Goal: Use online tool/utility

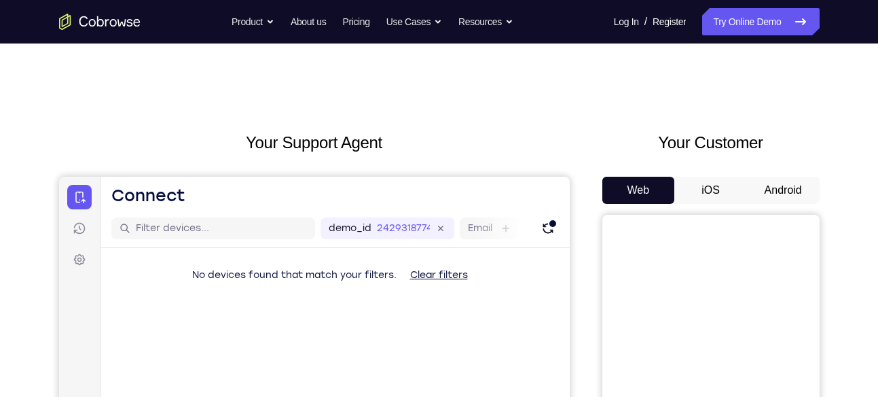
click at [778, 189] on button "Android" at bounding box center [783, 190] width 73 height 27
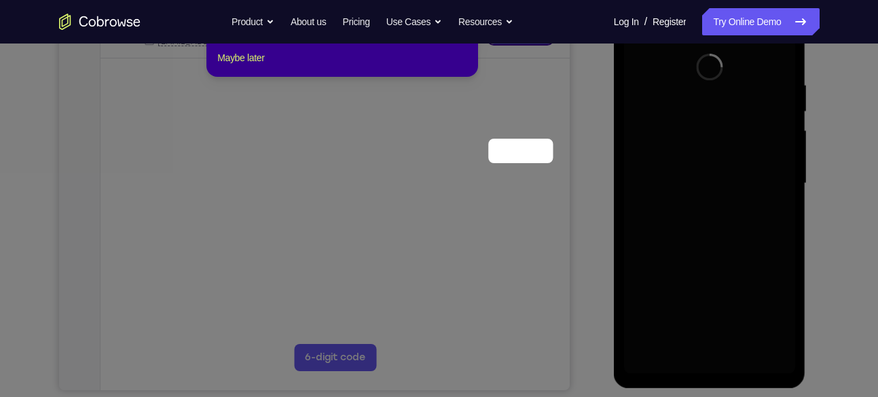
scroll to position [119, 0]
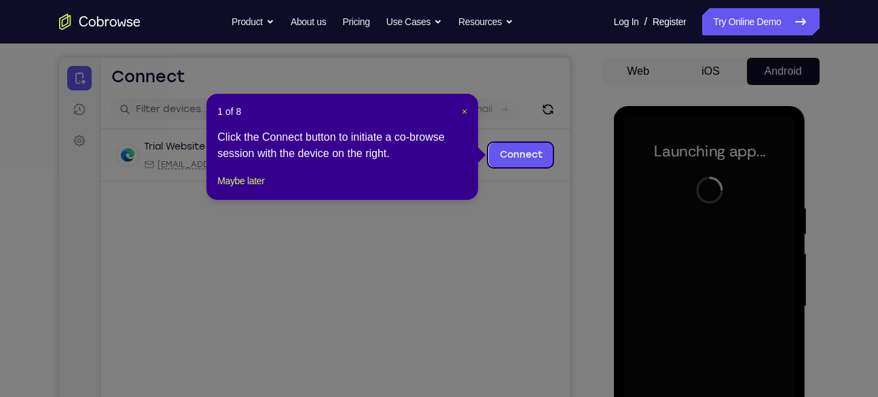
click at [463, 110] on span "×" at bounding box center [464, 111] width 5 height 11
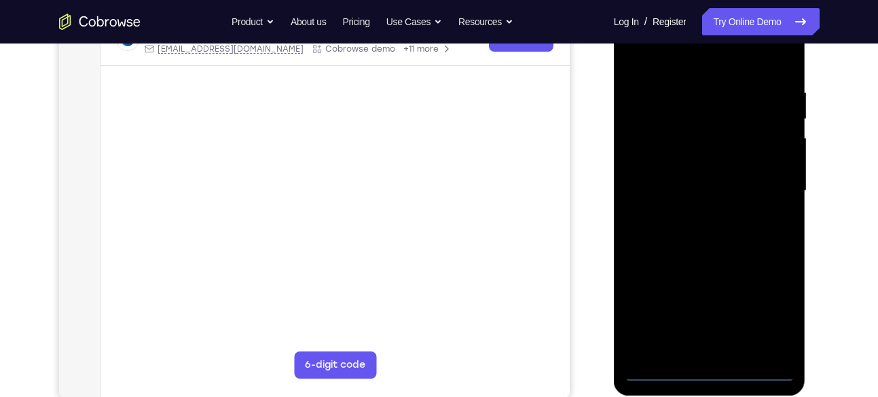
scroll to position [241, 0]
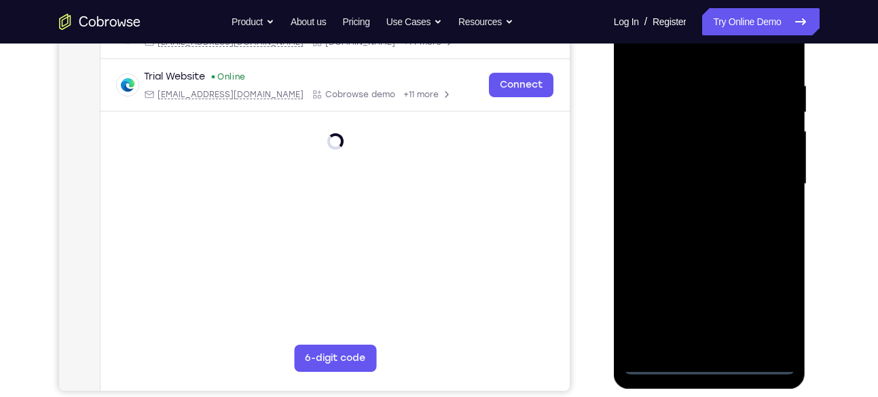
click at [709, 366] on div at bounding box center [709, 184] width 171 height 380
click at [776, 294] on div at bounding box center [709, 184] width 171 height 380
click at [767, 300] on div at bounding box center [709, 184] width 171 height 380
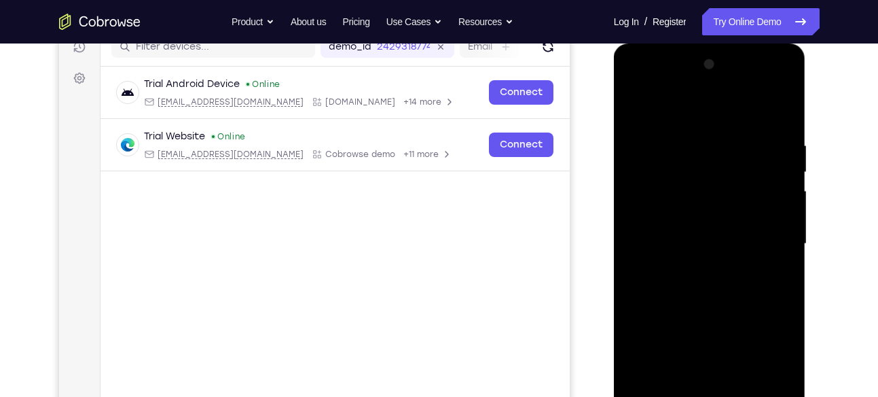
scroll to position [181, 0]
click at [686, 108] on div at bounding box center [709, 244] width 171 height 380
click at [772, 233] on div at bounding box center [709, 244] width 171 height 380
click at [698, 264] on div at bounding box center [709, 244] width 171 height 380
click at [722, 230] on div at bounding box center [709, 244] width 171 height 380
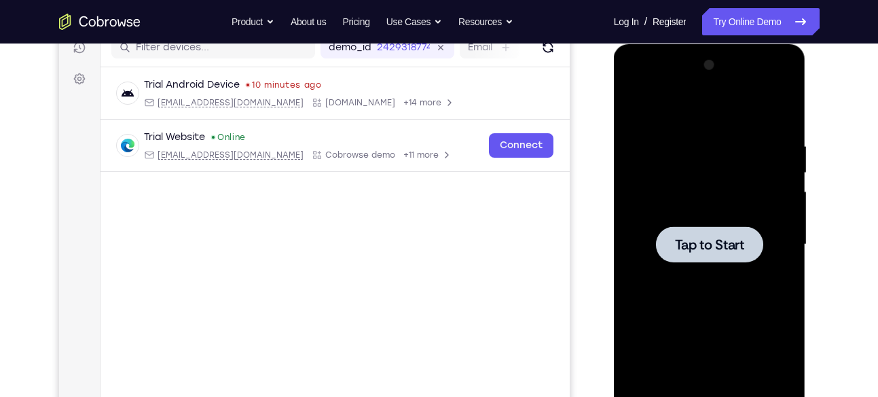
click at [713, 240] on span "Tap to Start" at bounding box center [709, 245] width 69 height 14
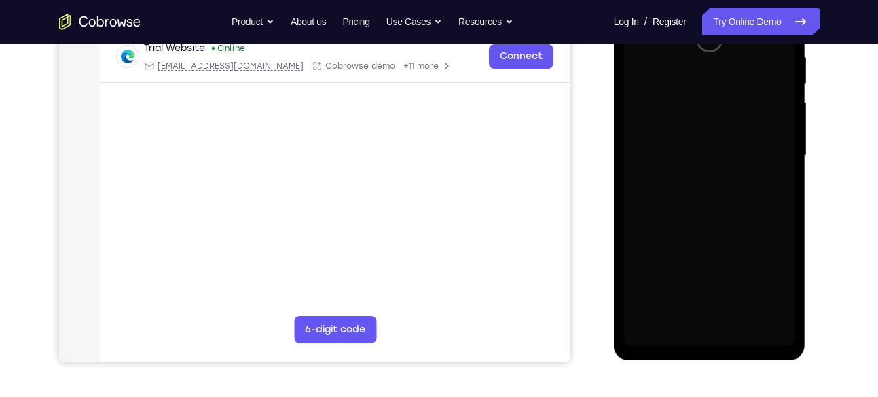
scroll to position [270, 0]
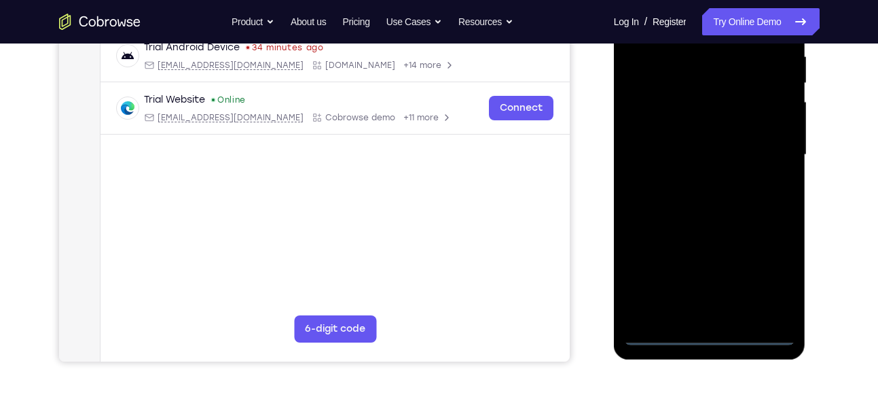
click at [710, 334] on div at bounding box center [709, 155] width 171 height 380
click at [772, 279] on div at bounding box center [709, 155] width 171 height 380
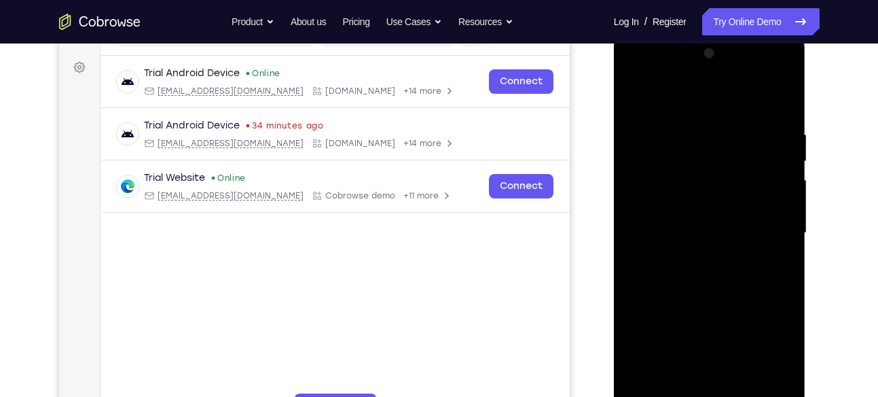
scroll to position [190, 0]
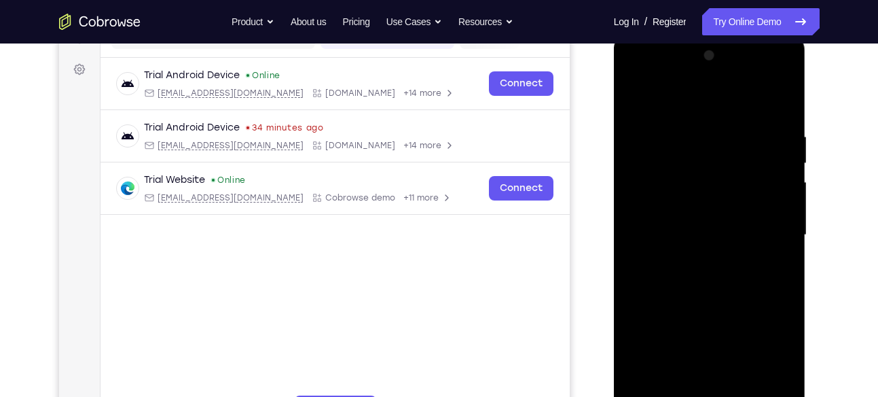
click at [692, 96] on div at bounding box center [709, 235] width 171 height 380
click at [768, 230] on div at bounding box center [709, 235] width 171 height 380
click at [695, 258] on div at bounding box center [709, 235] width 171 height 380
click at [711, 221] on div at bounding box center [709, 235] width 171 height 380
click at [706, 204] on div at bounding box center [709, 235] width 171 height 380
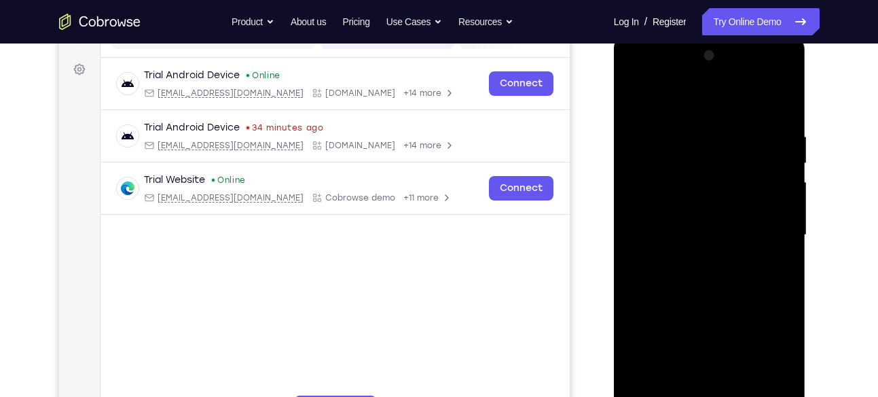
click at [675, 204] on div at bounding box center [709, 235] width 171 height 380
click at [704, 236] on div at bounding box center [709, 235] width 171 height 380
click at [707, 277] on div at bounding box center [709, 235] width 171 height 380
click at [714, 275] on div at bounding box center [709, 235] width 171 height 380
click at [772, 97] on div at bounding box center [709, 235] width 171 height 380
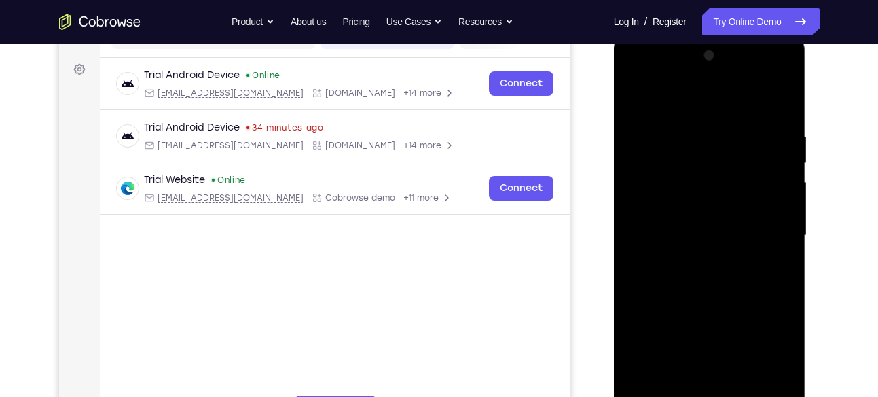
click at [715, 267] on div at bounding box center [709, 235] width 171 height 380
click at [713, 272] on div at bounding box center [709, 235] width 171 height 380
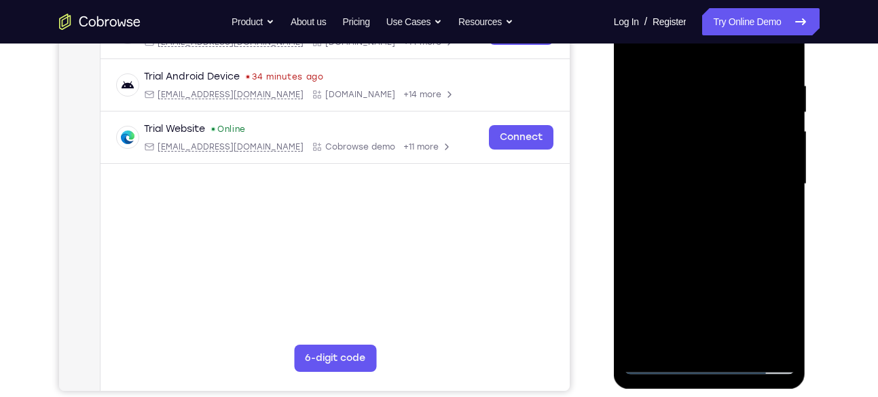
scroll to position [243, 0]
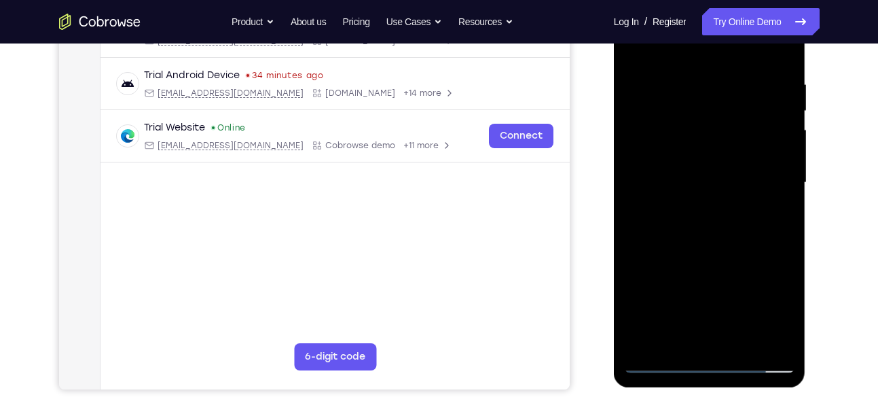
click at [702, 226] on div at bounding box center [709, 183] width 171 height 380
click at [708, 222] on div at bounding box center [709, 183] width 171 height 380
click at [736, 215] on div at bounding box center [709, 183] width 171 height 380
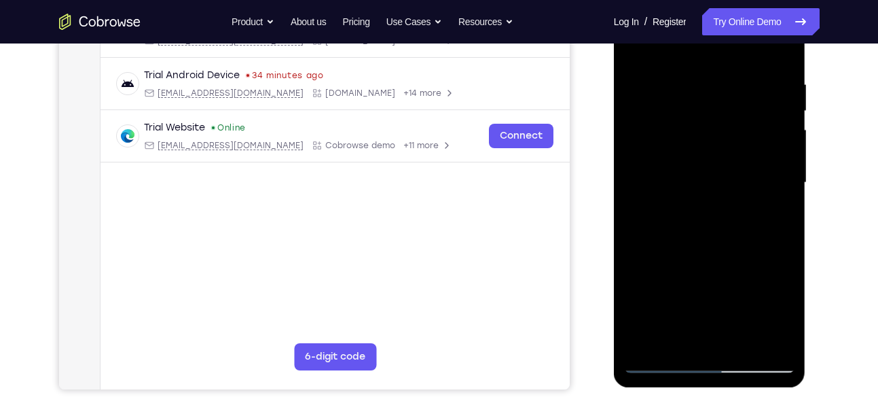
click at [728, 225] on div at bounding box center [709, 183] width 171 height 380
click at [731, 216] on div at bounding box center [709, 183] width 171 height 380
click at [713, 218] on div at bounding box center [709, 183] width 171 height 380
click at [708, 228] on div at bounding box center [709, 183] width 171 height 380
click at [719, 213] on div at bounding box center [709, 183] width 171 height 380
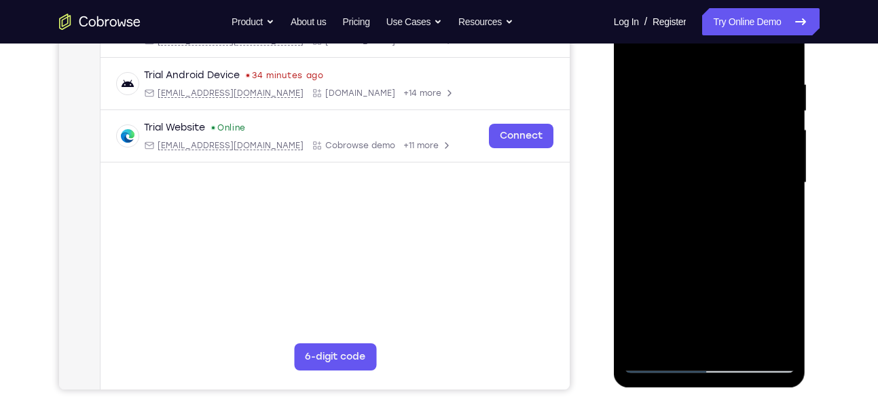
click at [707, 224] on div at bounding box center [709, 183] width 171 height 380
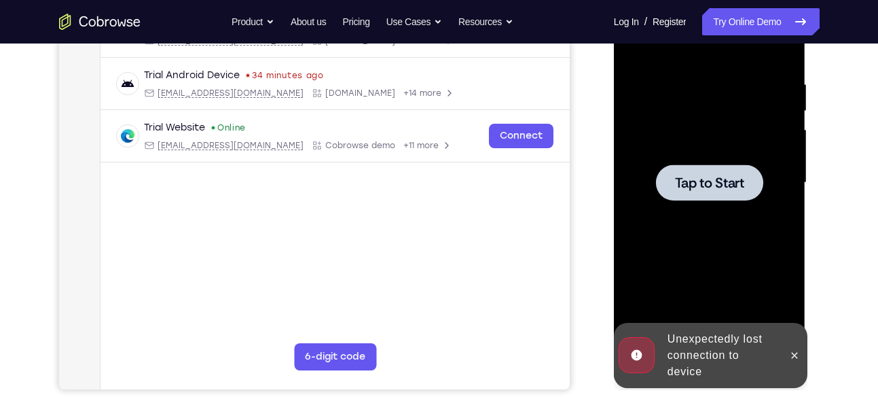
click at [692, 181] on span "Tap to Start" at bounding box center [709, 183] width 69 height 14
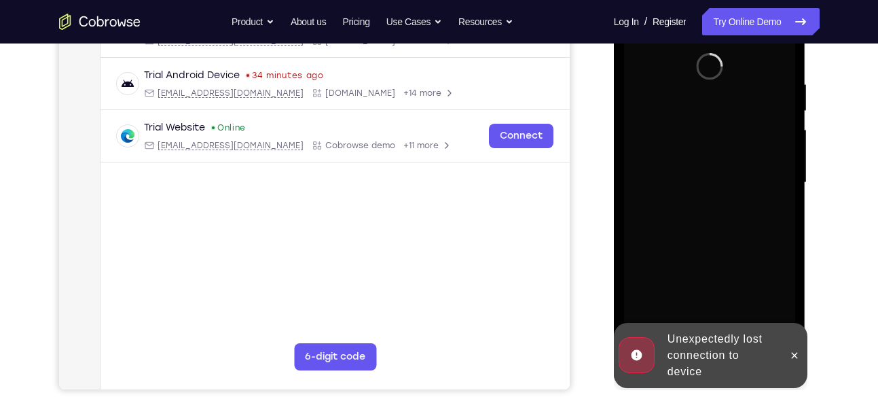
scroll to position [303, 0]
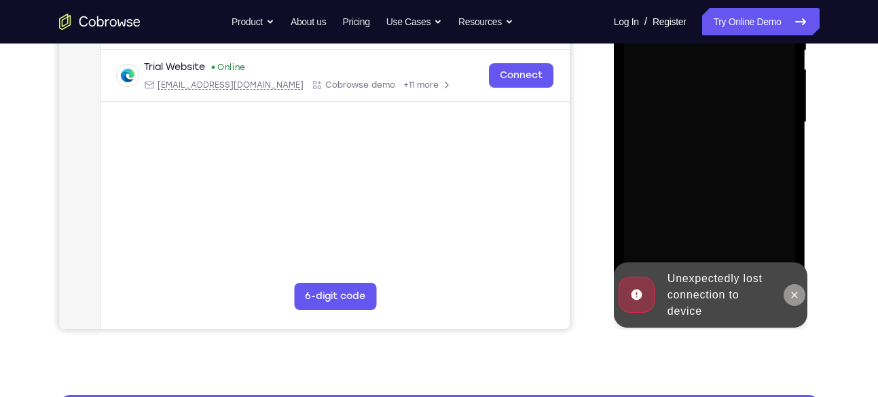
click at [793, 293] on icon at bounding box center [795, 294] width 6 height 6
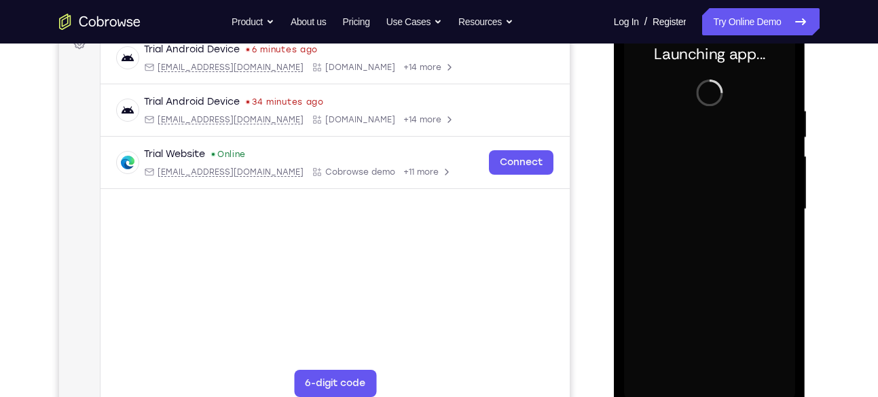
scroll to position [257, 0]
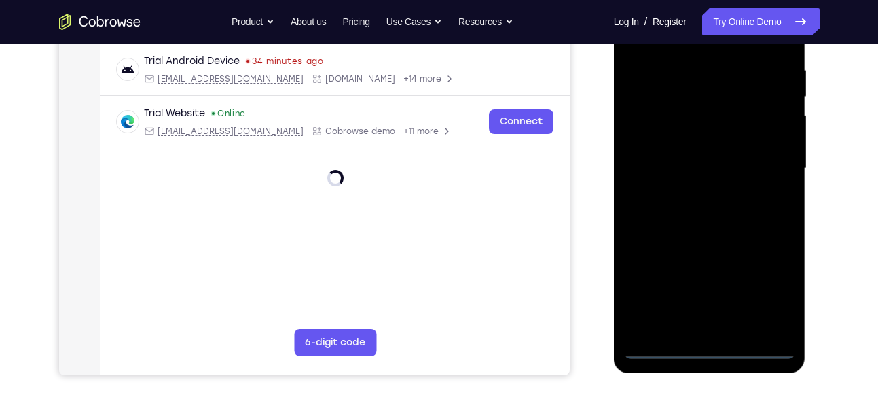
click at [709, 349] on div at bounding box center [709, 168] width 171 height 380
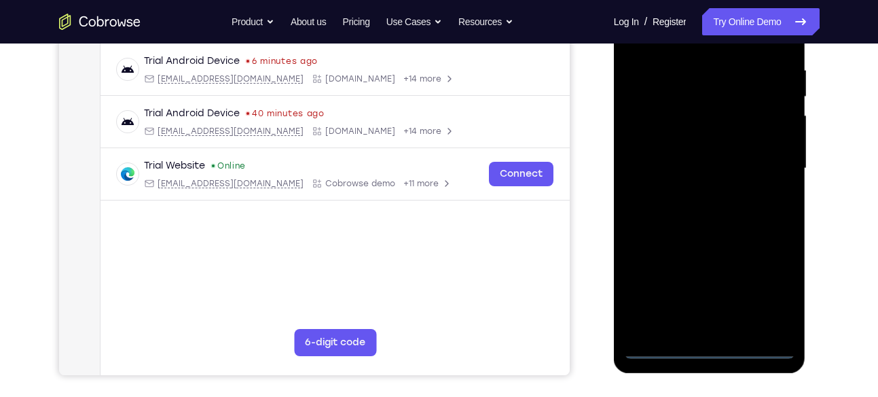
click at [774, 293] on div at bounding box center [709, 168] width 171 height 380
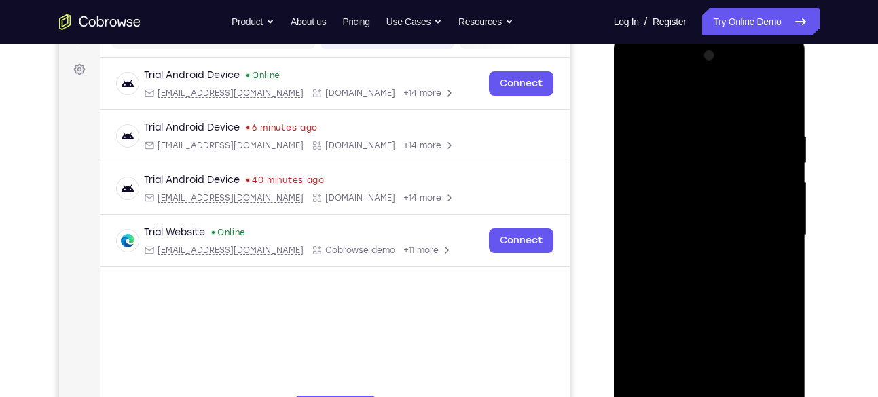
scroll to position [190, 0]
click at [680, 105] on div at bounding box center [709, 236] width 171 height 380
click at [767, 226] on div at bounding box center [709, 236] width 171 height 380
click at [692, 259] on div at bounding box center [709, 236] width 171 height 380
click at [711, 219] on div at bounding box center [709, 236] width 171 height 380
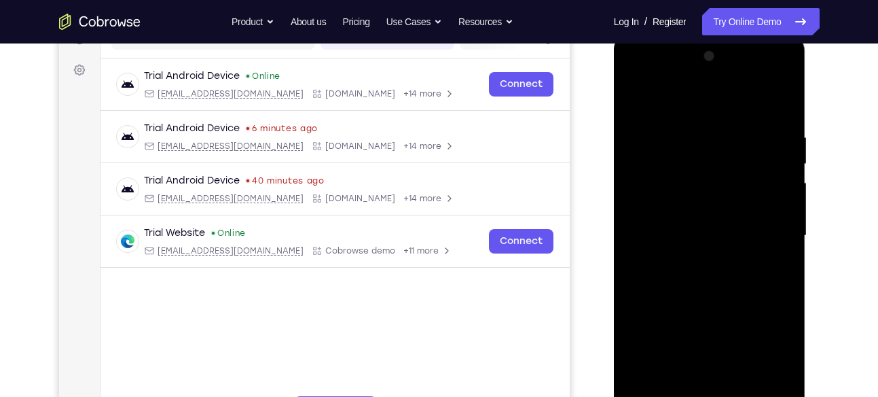
click at [696, 199] on div at bounding box center [709, 236] width 171 height 380
click at [715, 234] on div at bounding box center [709, 236] width 171 height 380
click at [715, 277] on div at bounding box center [709, 236] width 171 height 380
click at [715, 278] on div at bounding box center [709, 236] width 171 height 380
click at [717, 276] on div at bounding box center [709, 236] width 171 height 380
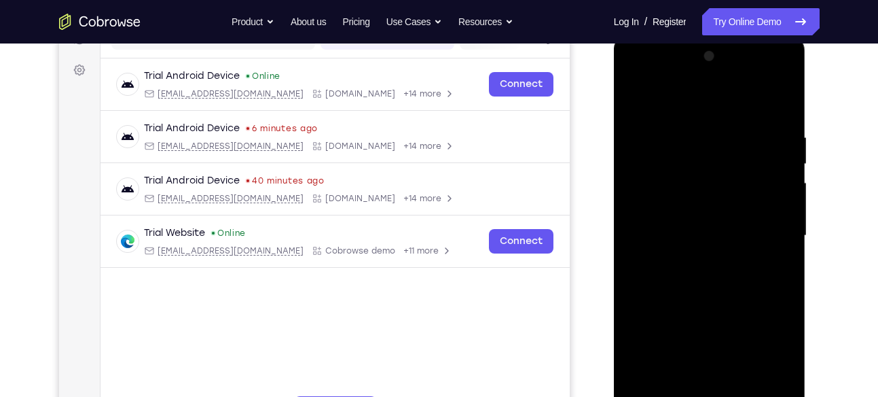
click at [725, 276] on div at bounding box center [709, 236] width 171 height 380
click at [715, 285] on div at bounding box center [709, 236] width 171 height 380
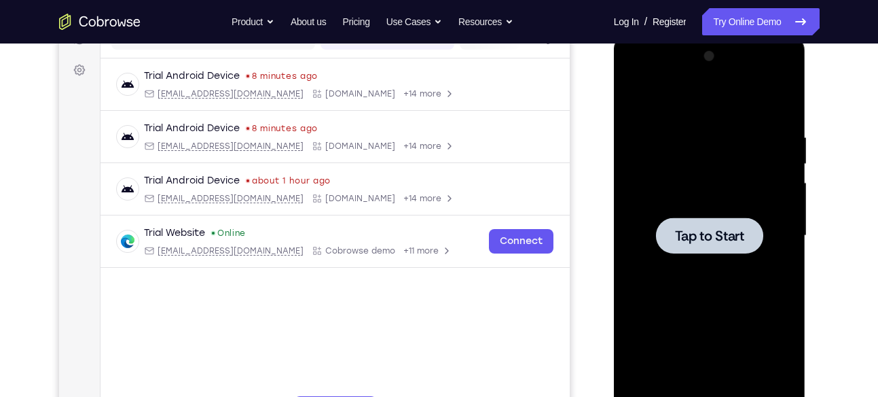
click at [697, 229] on span "Tap to Start" at bounding box center [709, 236] width 69 height 14
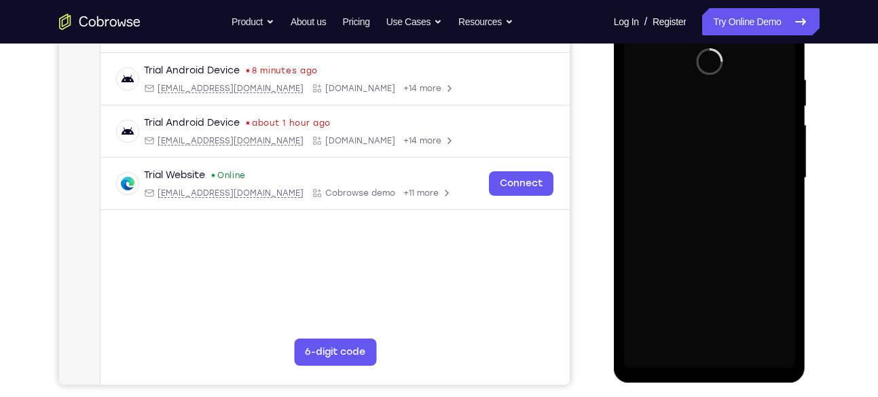
scroll to position [249, 0]
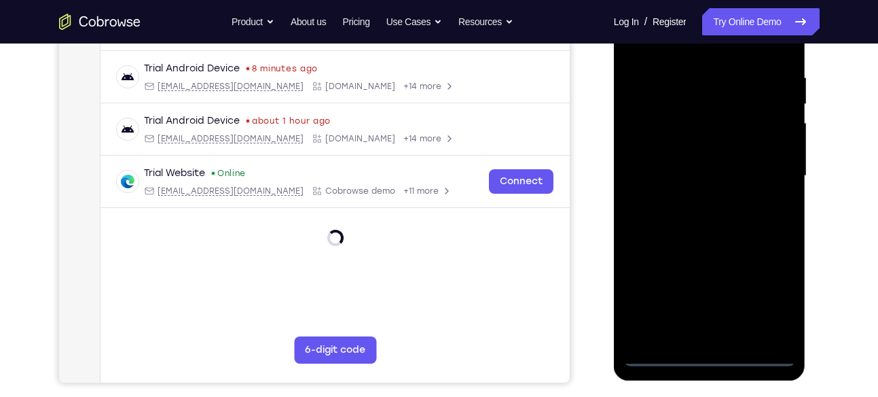
click at [707, 357] on div at bounding box center [709, 176] width 171 height 380
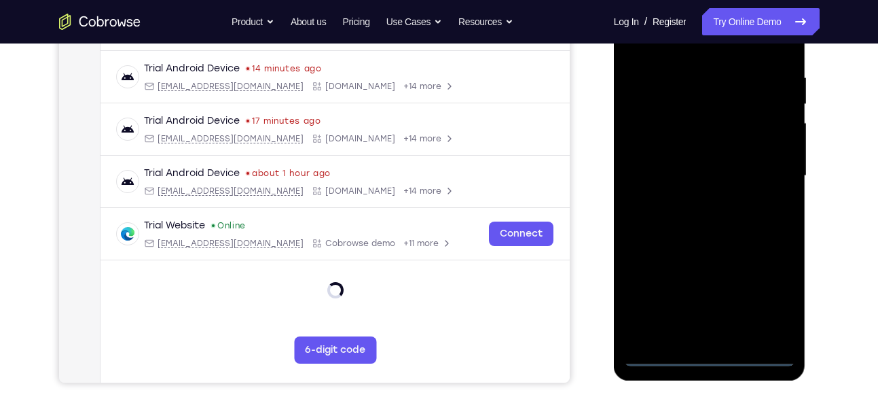
click at [766, 293] on div at bounding box center [709, 176] width 171 height 380
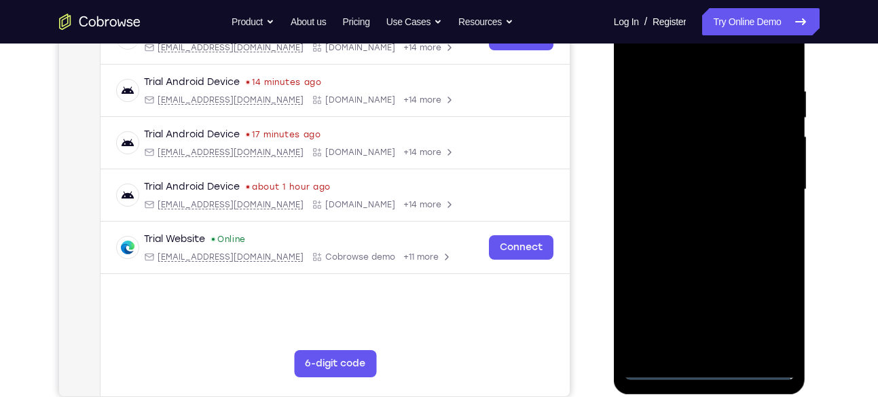
scroll to position [235, 0]
click at [687, 59] on div at bounding box center [709, 190] width 171 height 380
click at [768, 179] on div at bounding box center [709, 190] width 171 height 380
click at [692, 215] on div at bounding box center [709, 190] width 171 height 380
click at [704, 177] on div at bounding box center [709, 190] width 171 height 380
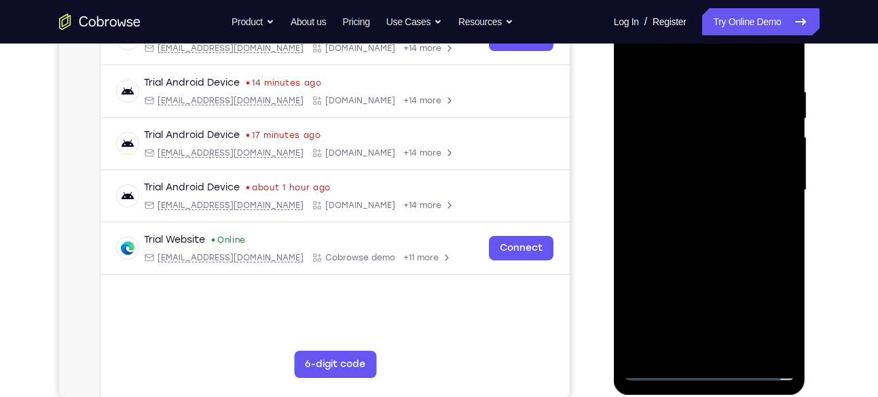
click at [700, 134] on div at bounding box center [709, 190] width 171 height 380
